Goal: Information Seeking & Learning: Learn about a topic

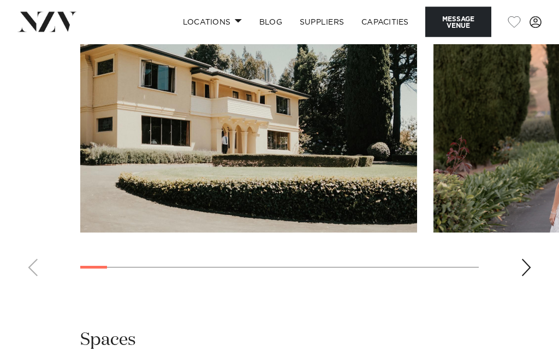
scroll to position [1448, 0]
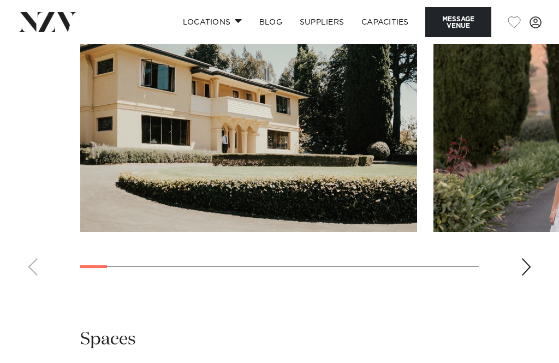
click at [527, 276] on div "Next slide" at bounding box center [526, 266] width 11 height 17
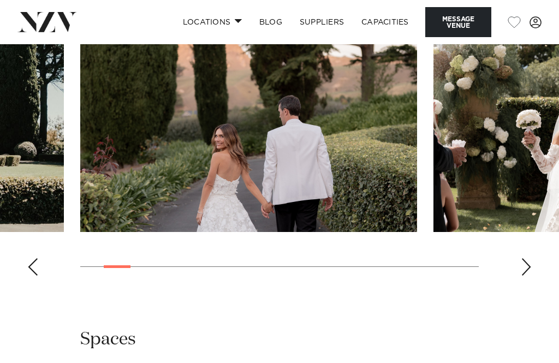
click at [531, 284] on swiper-container at bounding box center [279, 135] width 559 height 300
click at [539, 284] on swiper-container at bounding box center [279, 135] width 559 height 300
click at [535, 284] on swiper-container at bounding box center [279, 135] width 559 height 300
click at [529, 276] on div "Next slide" at bounding box center [526, 266] width 11 height 17
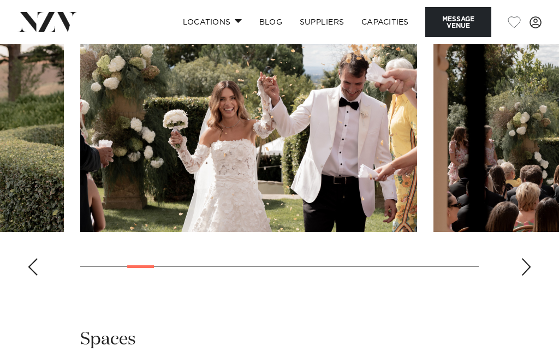
click at [530, 276] on div "Next slide" at bounding box center [526, 266] width 11 height 17
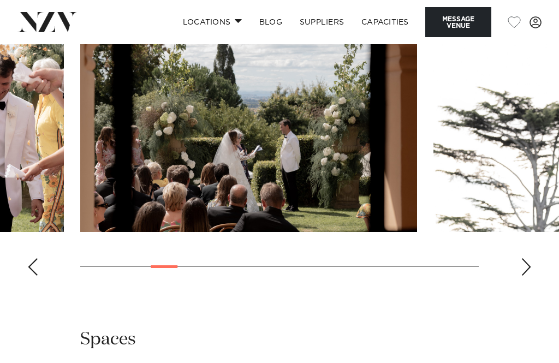
click at [530, 276] on div "Next slide" at bounding box center [526, 266] width 11 height 17
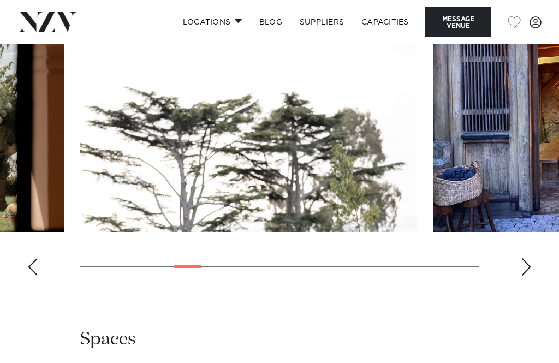
click at [531, 276] on div "Next slide" at bounding box center [526, 266] width 11 height 17
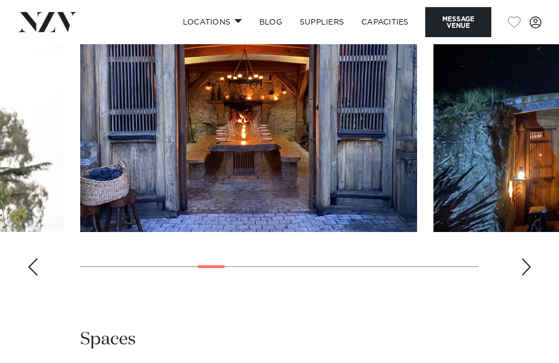
click at [530, 276] on div "Next slide" at bounding box center [526, 266] width 11 height 17
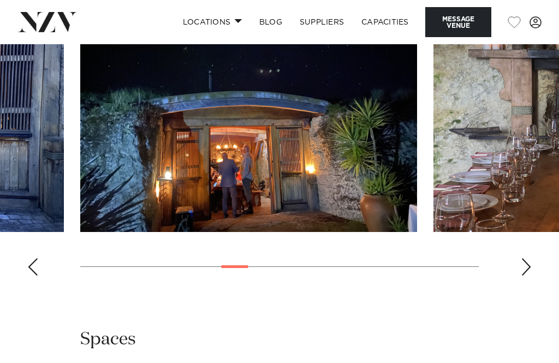
click at [532, 284] on swiper-container at bounding box center [279, 135] width 559 height 300
click at [534, 284] on swiper-container at bounding box center [279, 135] width 559 height 300
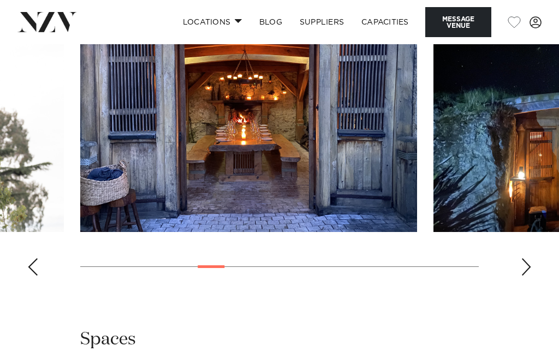
click at [533, 284] on swiper-container at bounding box center [279, 135] width 559 height 300
click at [535, 284] on swiper-container at bounding box center [279, 135] width 559 height 300
click at [525, 276] on div "Next slide" at bounding box center [526, 266] width 11 height 17
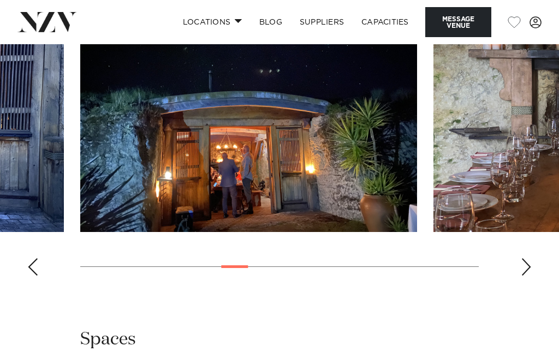
click at [531, 276] on div "Next slide" at bounding box center [526, 266] width 11 height 17
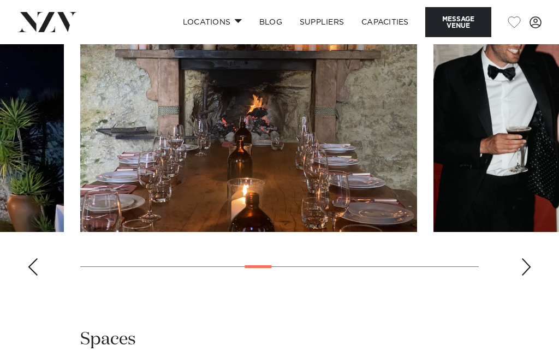
click at [529, 276] on div "Next slide" at bounding box center [526, 266] width 11 height 17
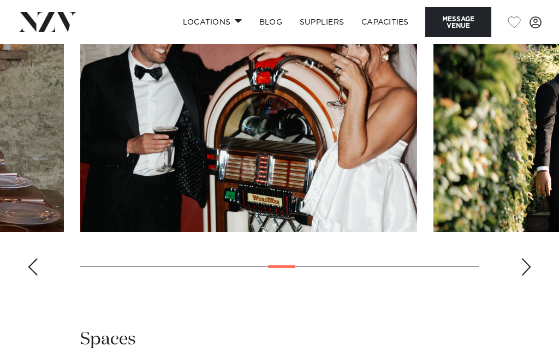
click at [536, 284] on swiper-container at bounding box center [279, 135] width 559 height 300
click at [532, 284] on swiper-container at bounding box center [279, 135] width 559 height 300
click at [536, 284] on swiper-container at bounding box center [279, 135] width 559 height 300
click at [534, 284] on swiper-container at bounding box center [279, 135] width 559 height 300
click at [529, 276] on div "Next slide" at bounding box center [526, 266] width 11 height 17
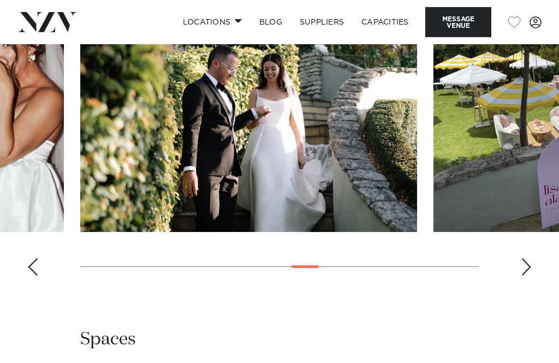
click at [529, 276] on div "Next slide" at bounding box center [526, 266] width 11 height 17
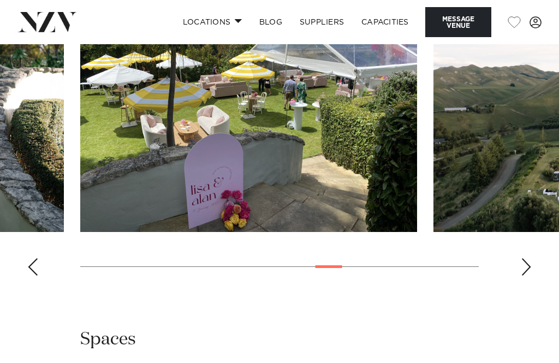
click at [529, 284] on swiper-container at bounding box center [279, 135] width 559 height 300
click at [530, 276] on div "Next slide" at bounding box center [526, 266] width 11 height 17
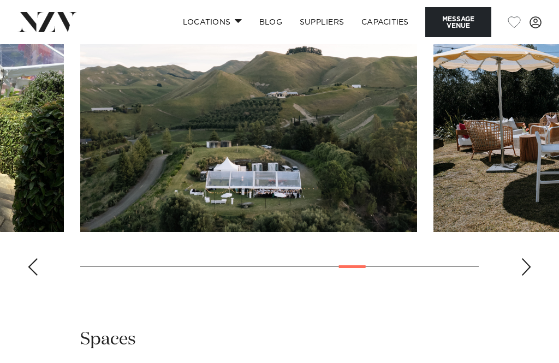
click at [539, 284] on swiper-container at bounding box center [279, 135] width 559 height 300
click at [528, 276] on div "Next slide" at bounding box center [526, 266] width 11 height 17
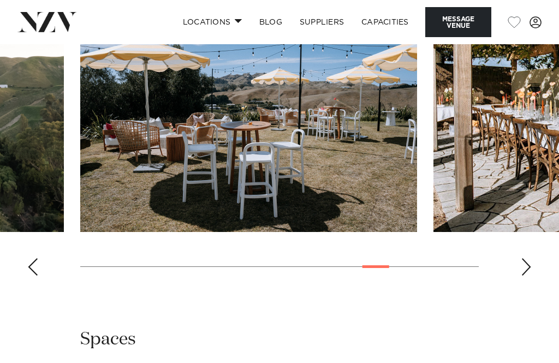
click at [533, 284] on swiper-container at bounding box center [279, 135] width 559 height 300
click at [529, 276] on div "Next slide" at bounding box center [526, 266] width 11 height 17
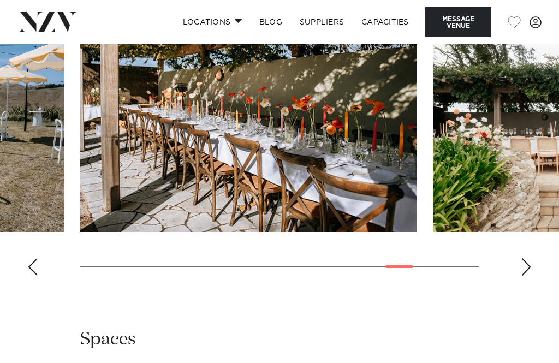
click at [530, 276] on div "Next slide" at bounding box center [526, 266] width 11 height 17
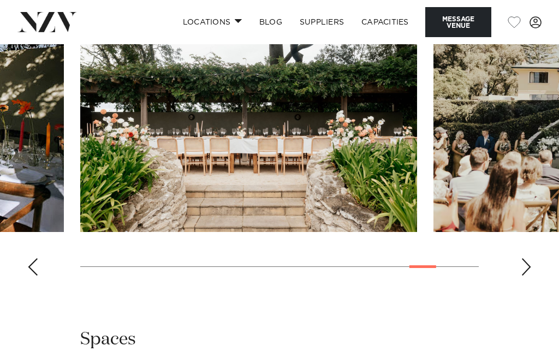
click at [533, 284] on swiper-container at bounding box center [279, 135] width 559 height 300
click at [535, 284] on swiper-container at bounding box center [279, 135] width 559 height 300
click at [530, 276] on div "Next slide" at bounding box center [526, 266] width 11 height 17
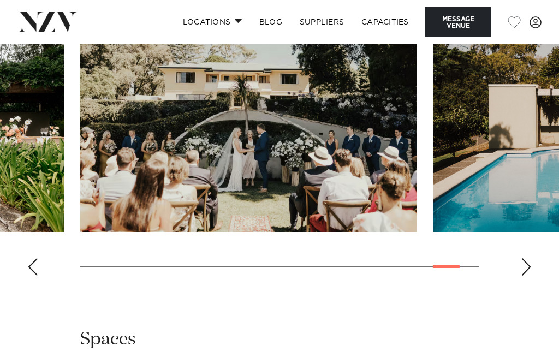
click at [524, 276] on div "Next slide" at bounding box center [526, 266] width 11 height 17
